Goal: Ask a question

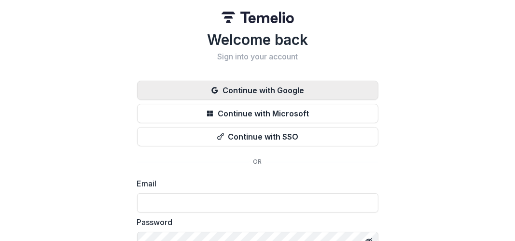
click at [274, 91] on button "Continue with Google" at bounding box center [257, 90] width 241 height 19
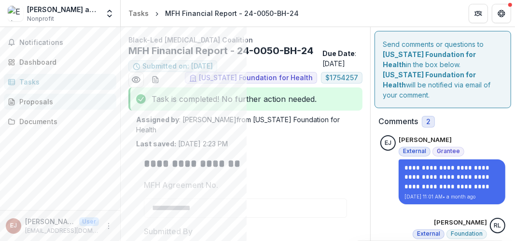
click at [46, 102] on div "Proposals" at bounding box center [63, 101] width 89 height 10
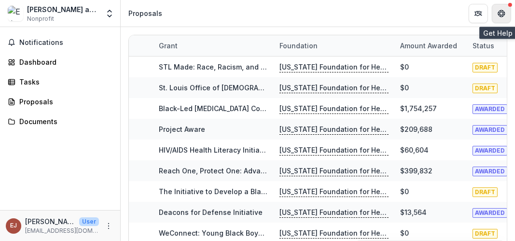
click at [501, 14] on icon "Get Help" at bounding box center [501, 14] width 8 height 8
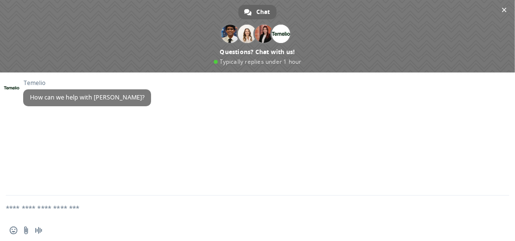
click at [8, 208] on textarea "Compose your message..." at bounding box center [246, 207] width 480 height 24
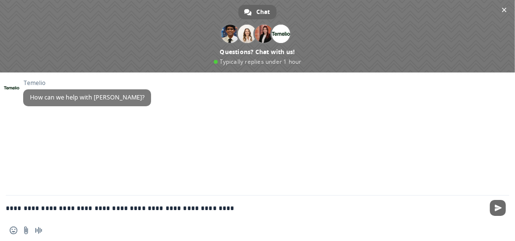
type textarea "**********"
click at [494, 206] on span "Send" at bounding box center [497, 207] width 7 height 7
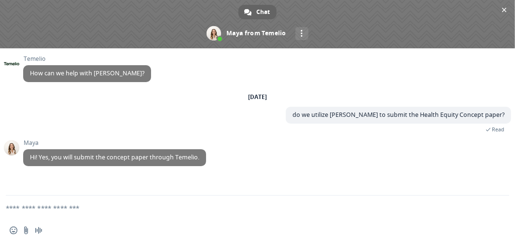
click at [65, 209] on textarea "Compose your message..." at bounding box center [246, 207] width 480 height 24
type textarea "**********"
click at [498, 208] on span "Send" at bounding box center [497, 207] width 7 height 7
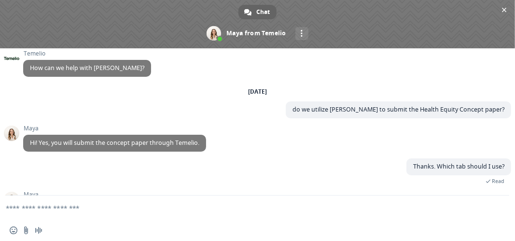
scroll to position [59, 0]
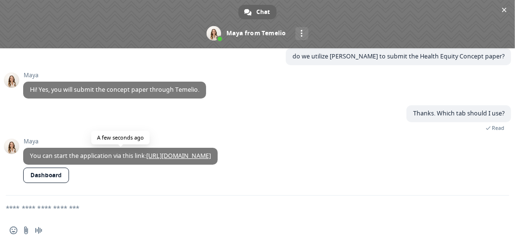
drag, startPoint x: 373, startPoint y: 159, endPoint x: 151, endPoint y: 163, distance: 221.5
click at [151, 163] on span "You can start the application via this link: [URL][DOMAIN_NAME]" at bounding box center [120, 156] width 194 height 17
copy link "ttps://[DOMAIN_NAME][URL]"
click at [218, 177] on span "Dashboard" at bounding box center [120, 175] width 194 height 17
click at [211, 155] on link "[URL][DOMAIN_NAME]" at bounding box center [178, 155] width 65 height 8
